Goal: Information Seeking & Learning: Find specific fact

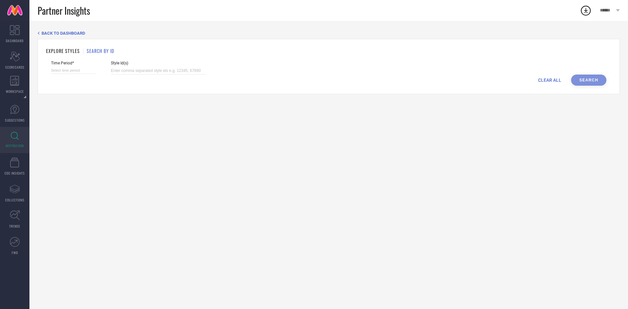
click at [147, 66] on div "Style Id(s)" at bounding box center [158, 68] width 95 height 14
click at [133, 71] on input at bounding box center [158, 71] width 95 height 8
paste input "31136717 31136741 32522306 31136637 31136716 31136814 32522225 32522352 3112309…"
type input "31136717 31136741 32522306 31136637 31136716 31136814 32522225 32522352 3112309…"
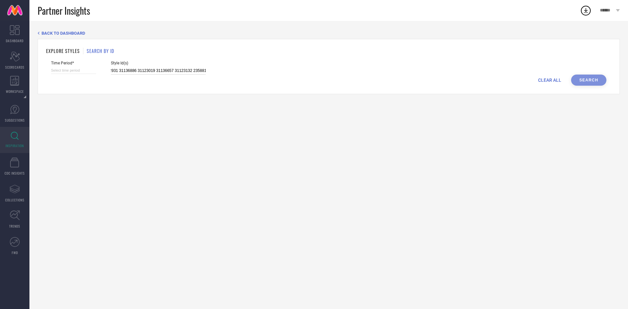
select select "7"
select select "2025"
select select "8"
select select "2025"
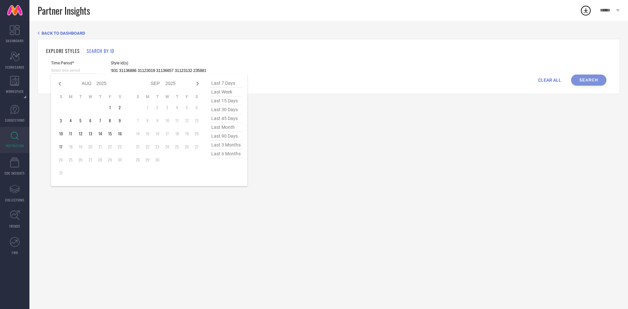
click at [79, 72] on input at bounding box center [73, 70] width 45 height 7
type input "31136717 31136741 32522306 31136637 31136716 31136814 32522225 32522352 3112309…"
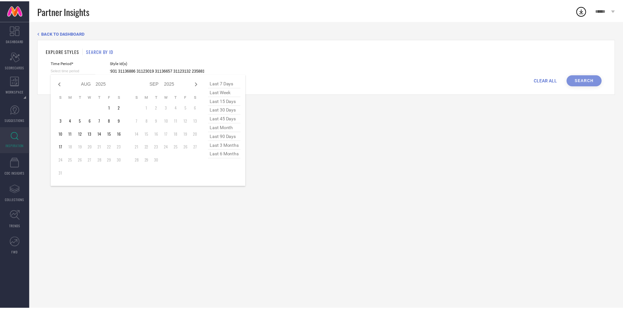
scroll to position [0, 0]
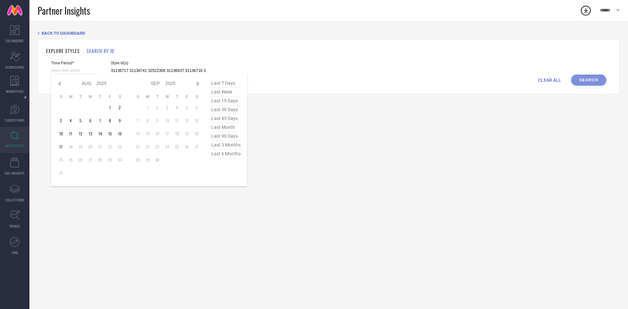
click at [225, 149] on span "last 3 months" at bounding box center [226, 145] width 33 height 9
type input "[DATE] to [DATE]"
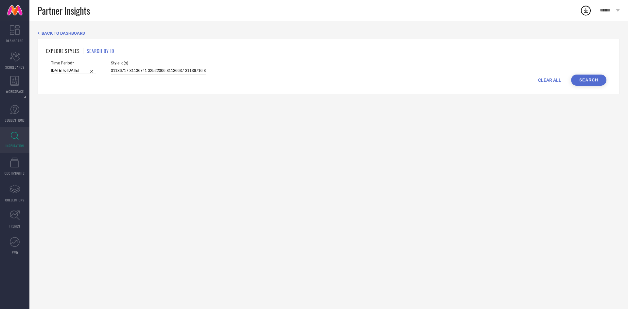
click at [588, 79] on button "Search" at bounding box center [588, 80] width 35 height 11
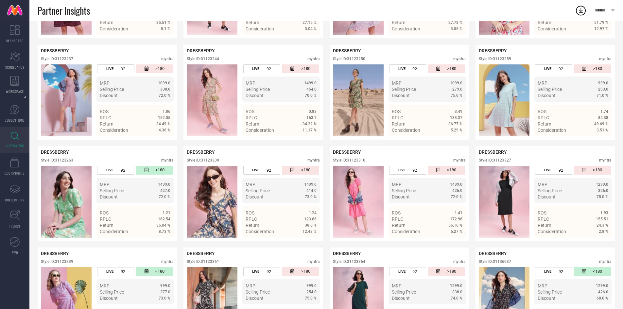
scroll to position [654, 0]
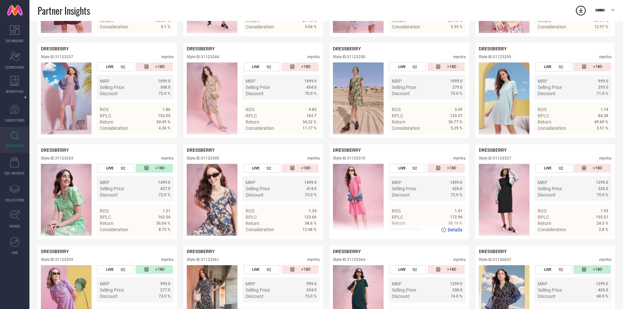
click at [360, 156] on div "Style ID: 31123310" at bounding box center [349, 158] width 32 height 5
copy div "31123310"
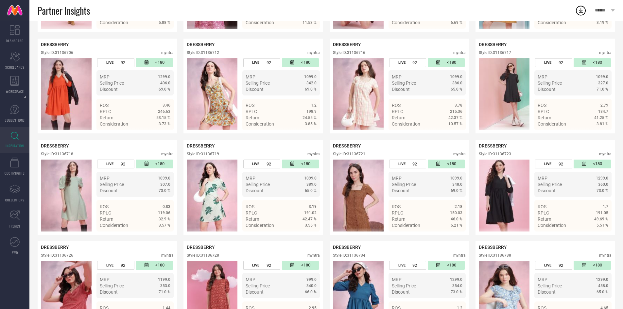
scroll to position [1469, 0]
click at [65, 152] on div "Style ID: 31136718" at bounding box center [57, 154] width 32 height 5
copy div "31136718"
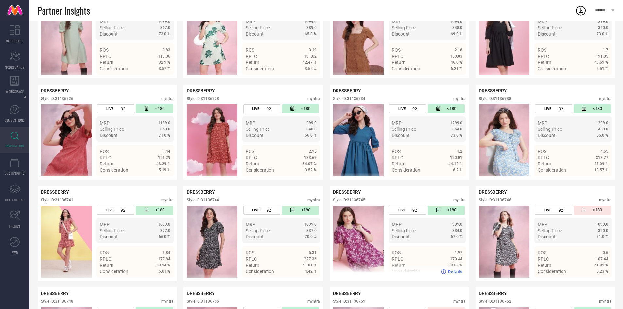
scroll to position [1539, 0]
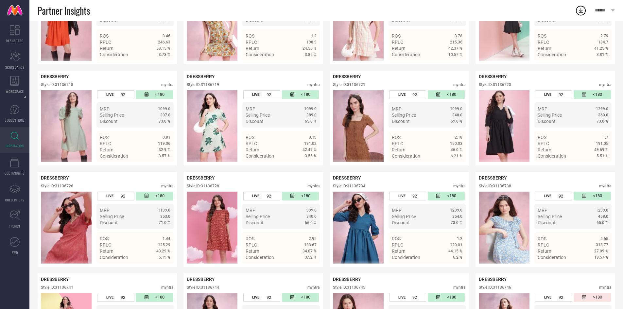
click at [380, 186] on div "Style ID: 31136734 myntra" at bounding box center [399, 188] width 133 height 8
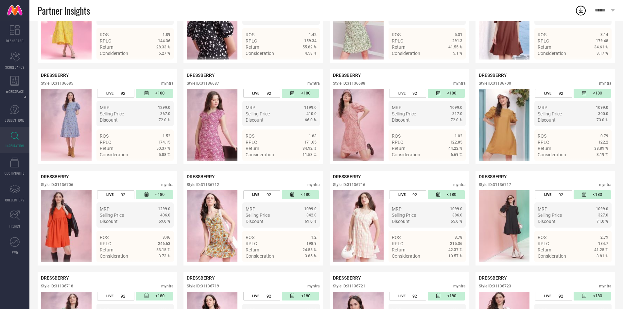
scroll to position [1337, 0]
click at [63, 184] on div "Style ID: 31136706 myntra" at bounding box center [107, 187] width 133 height 8
copy div "31136706"
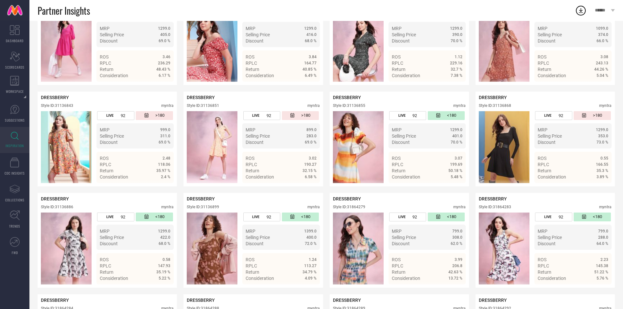
scroll to position [2127, 0]
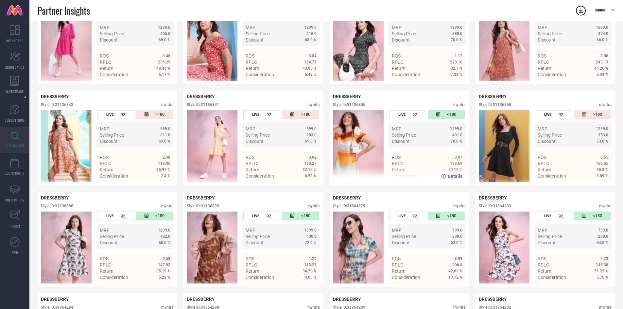
click at [357, 101] on div "DRESSBERRY Style ID: 31136855 myntra" at bounding box center [399, 102] width 133 height 16
copy div "31136855"
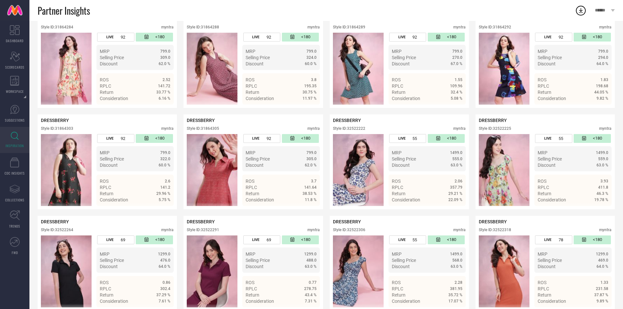
scroll to position [2419, 0]
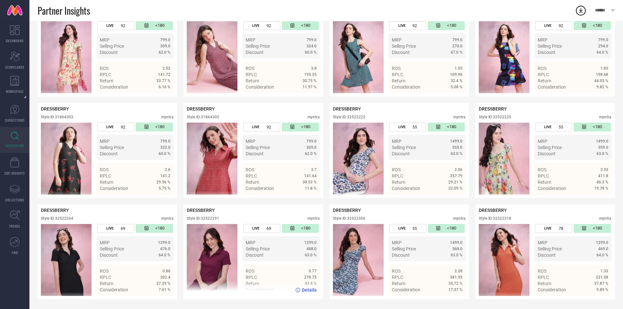
click at [211, 218] on div "Style ID: 32522291" at bounding box center [203, 218] width 32 height 5
copy div "32522291"
